Goal: Information Seeking & Learning: Learn about a topic

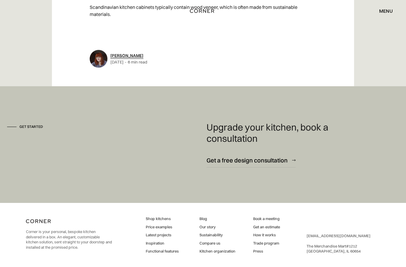
scroll to position [3693, 0]
click at [165, 216] on link "Shop kitchens" at bounding box center [162, 218] width 33 height 5
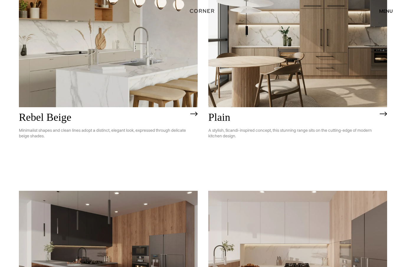
scroll to position [1253, 0]
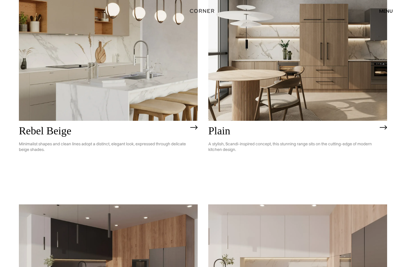
click at [343, 64] on img at bounding box center [297, 49] width 179 height 143
click at [378, 158] on div "Plain A stylish, Scandi-inspired concept, this stunning range sits on the cutti…" at bounding box center [297, 141] width 179 height 41
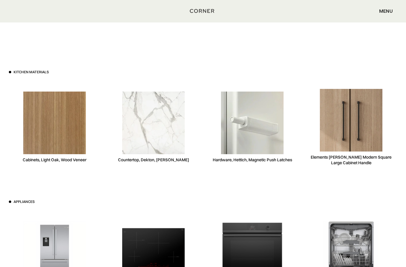
scroll to position [1661, 0]
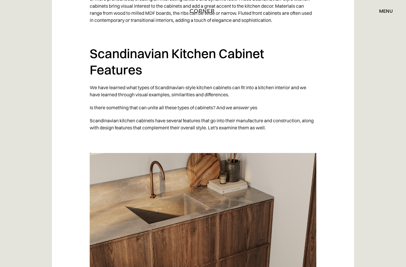
scroll to position [2783, 0]
